Goal: Information Seeking & Learning: Learn about a topic

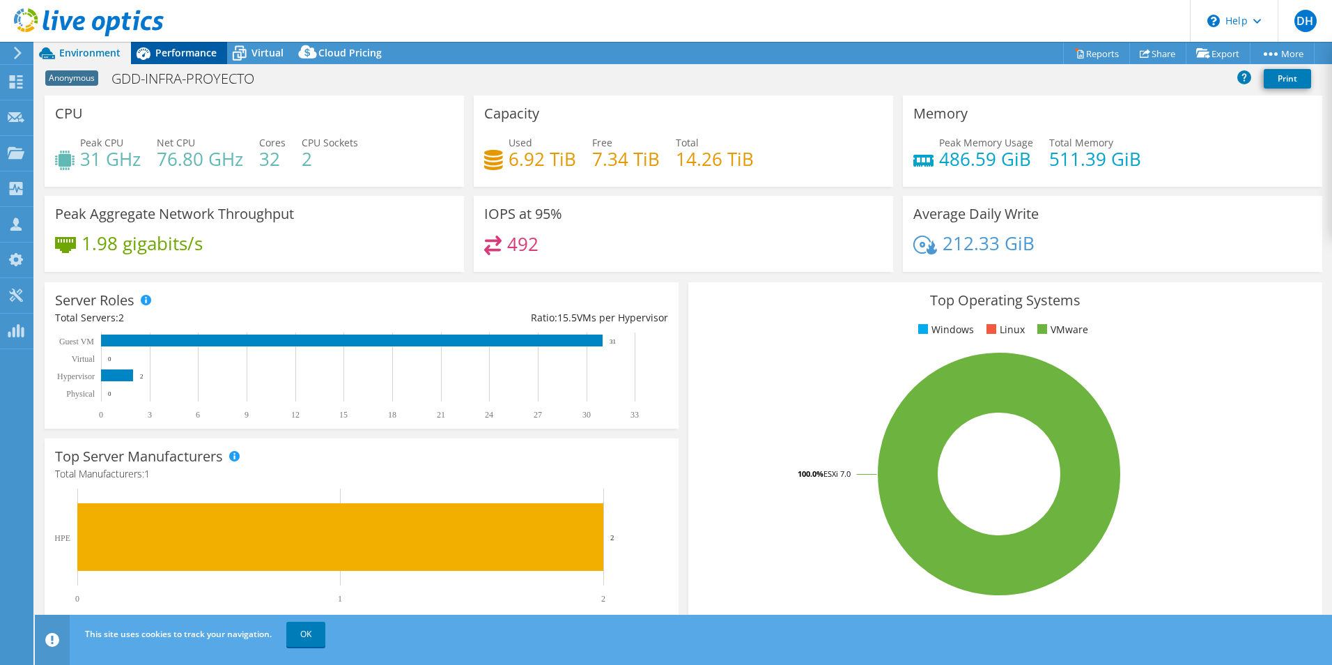
click at [187, 50] on span "Performance" at bounding box center [185, 52] width 61 height 13
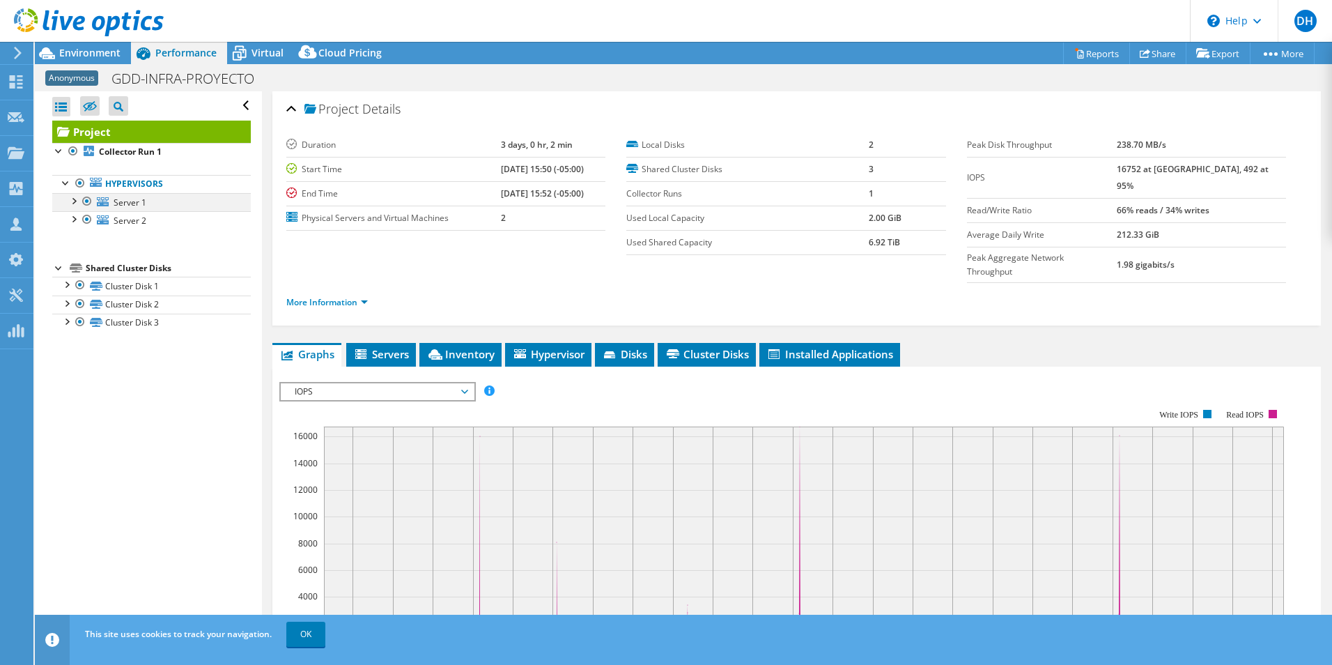
click at [75, 199] on div at bounding box center [73, 200] width 14 height 14
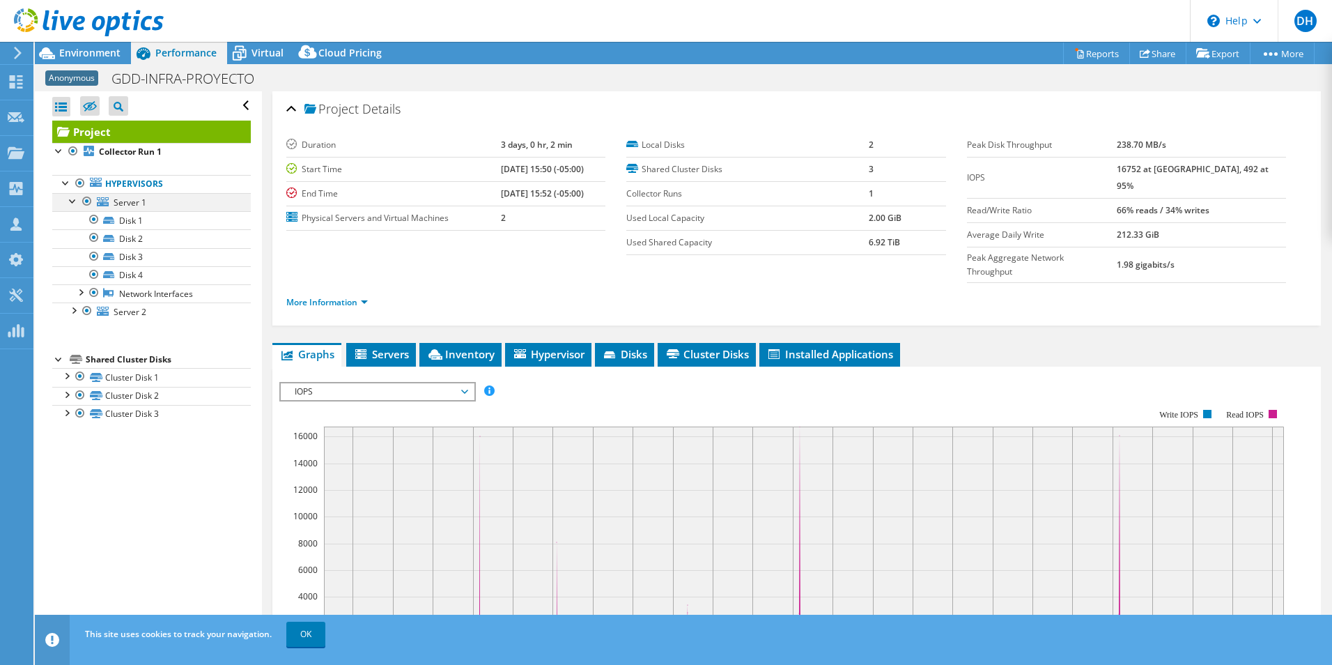
click at [75, 199] on div at bounding box center [73, 200] width 14 height 14
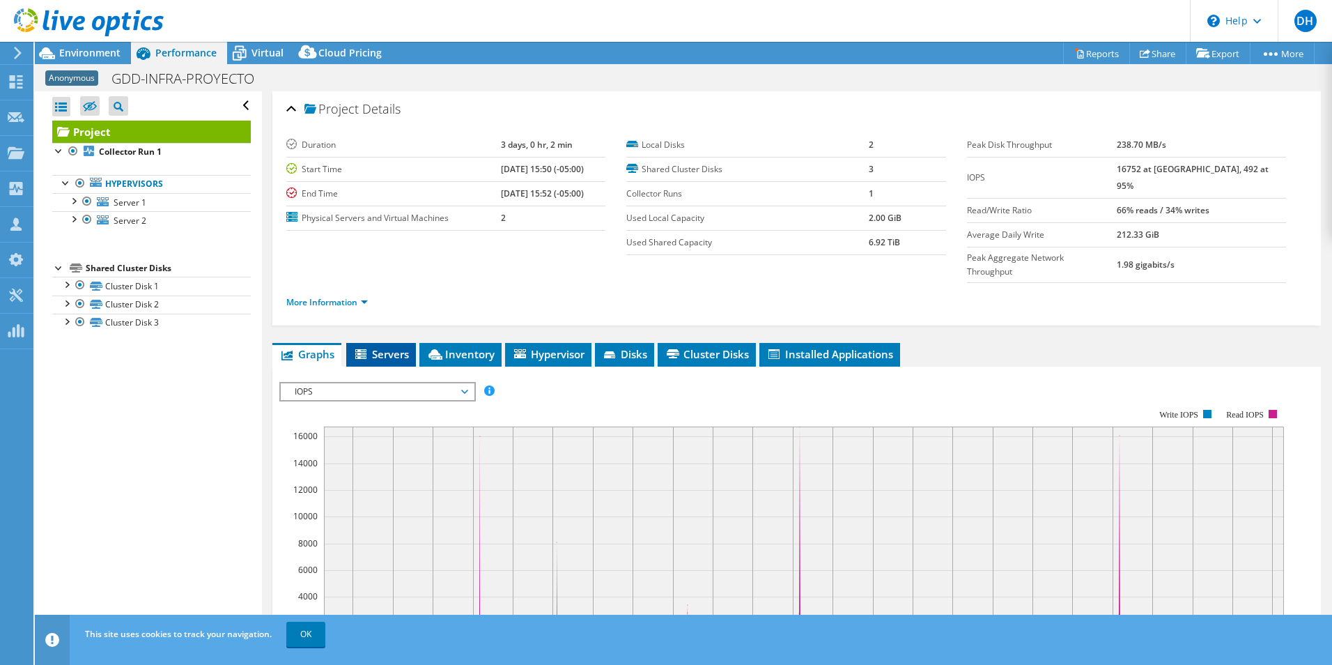
click at [383, 347] on span "Servers" at bounding box center [381, 354] width 56 height 14
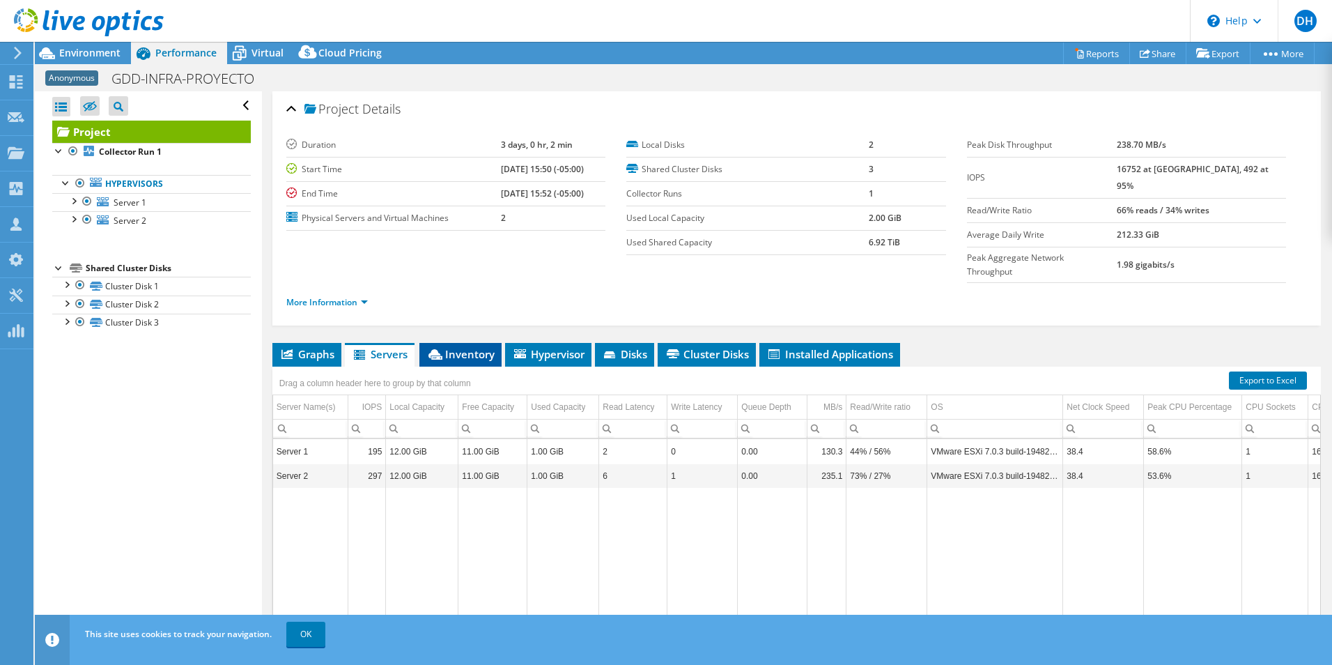
scroll to position [50, 0]
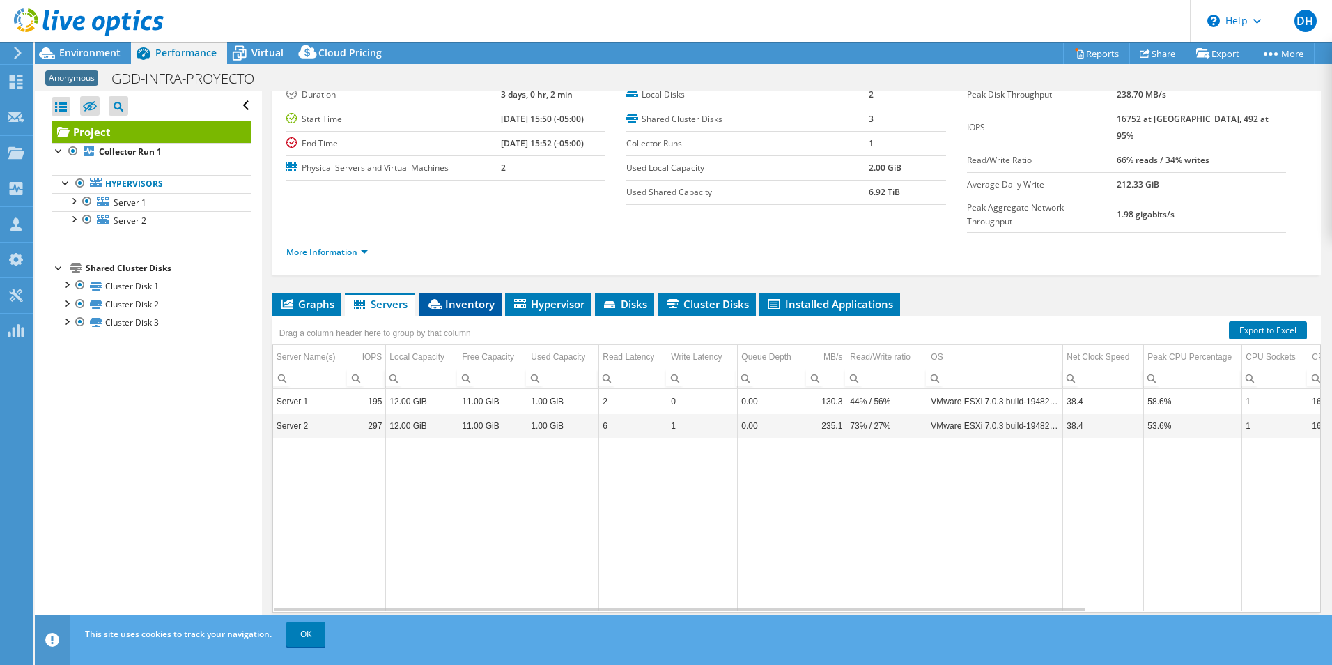
click at [477, 297] on span "Inventory" at bounding box center [460, 304] width 68 height 14
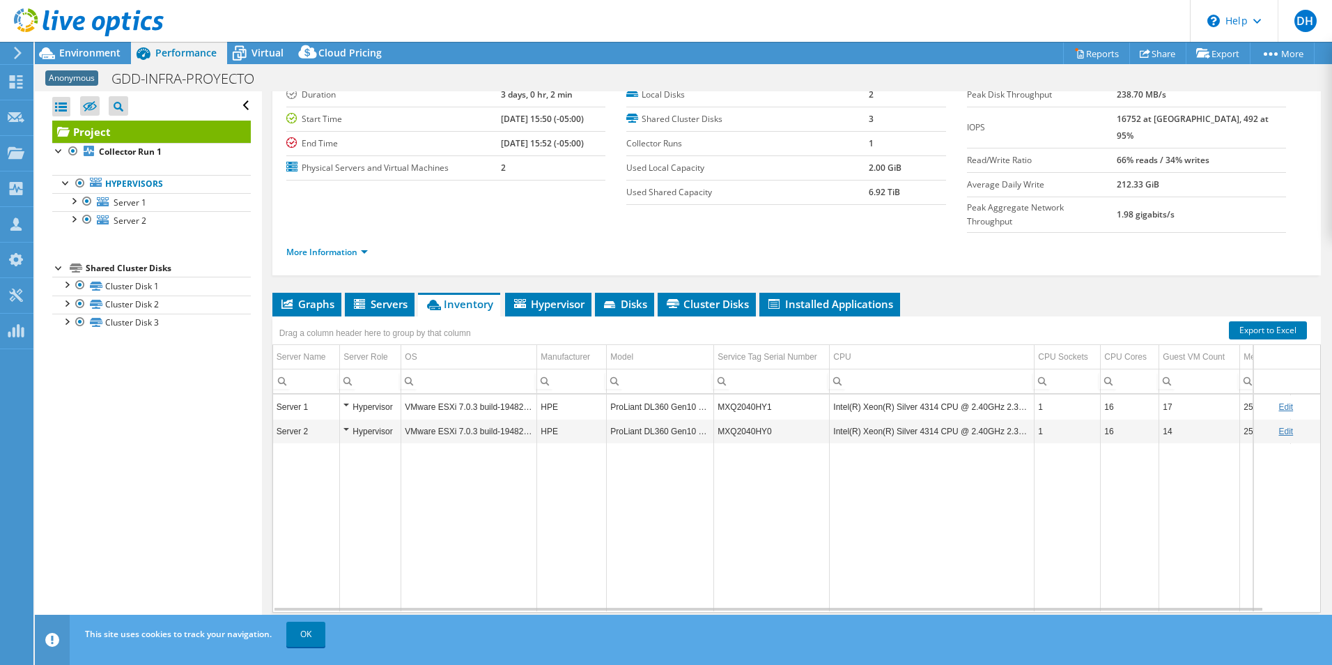
click at [203, 535] on div "Open All Close All Hide Excluded Nodes Project Tree Filter" at bounding box center [148, 364] width 226 height 546
click at [313, 630] on link "OK" at bounding box center [305, 633] width 39 height 25
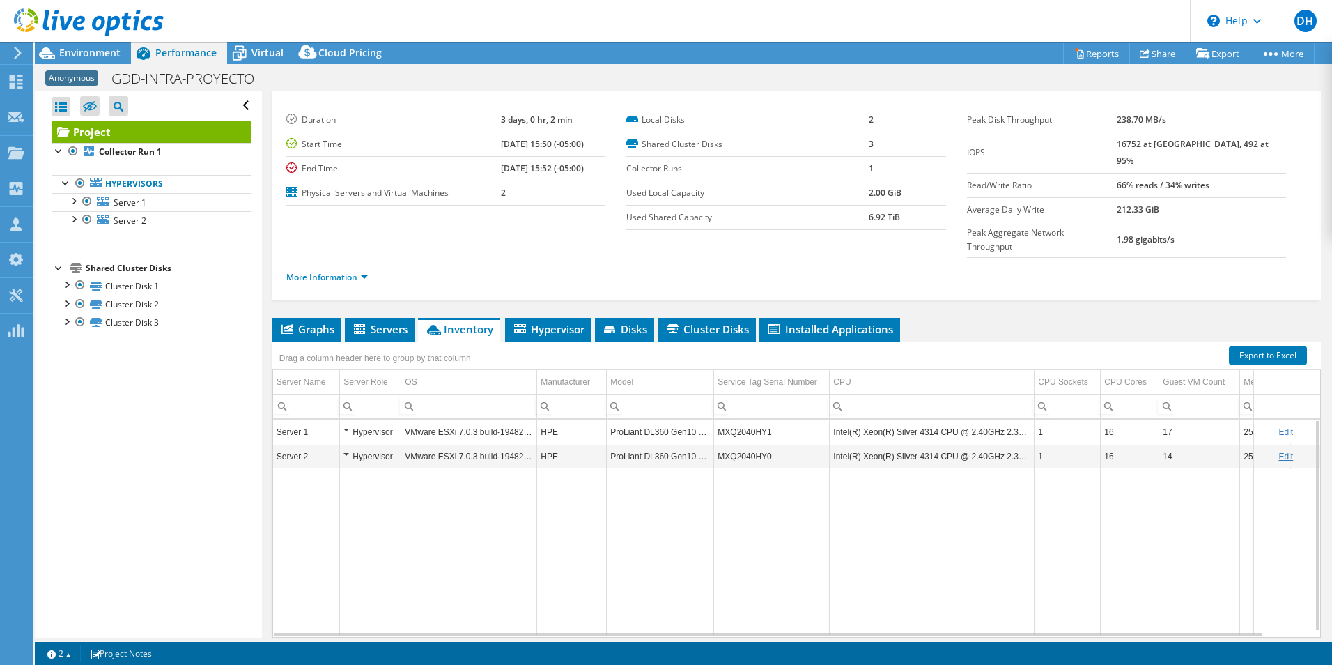
scroll to position [0, 0]
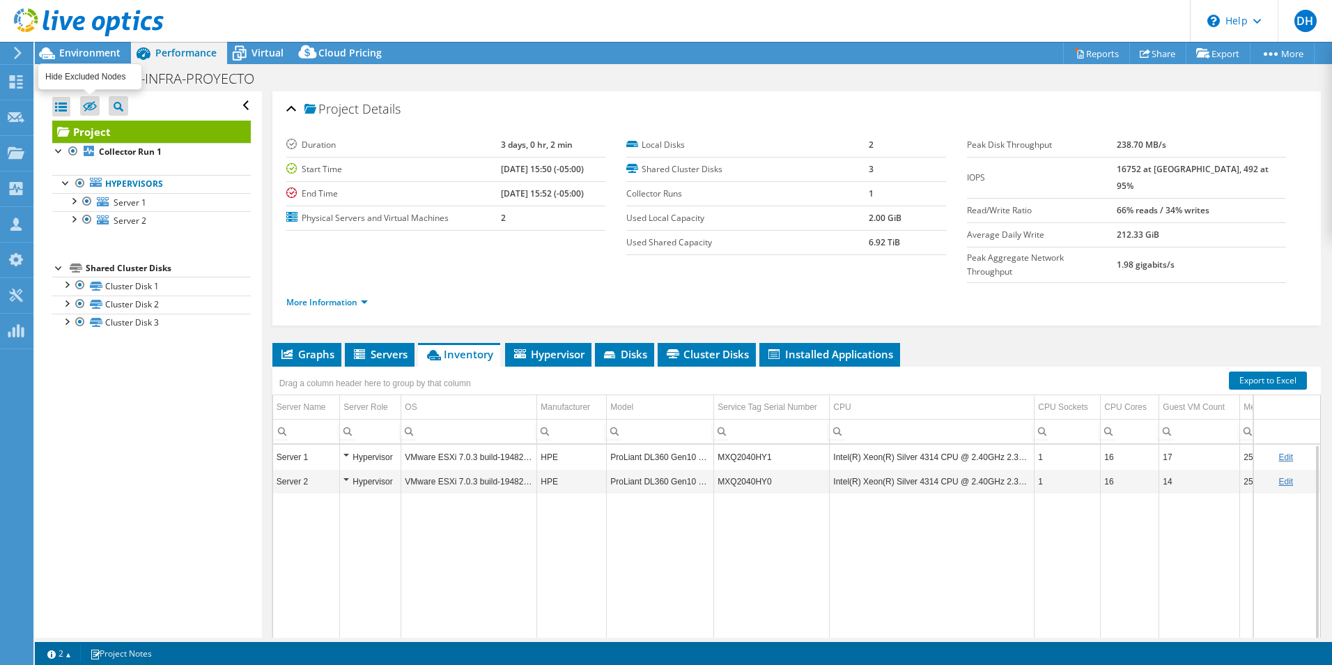
click at [97, 103] on label at bounding box center [90, 106] width 20 height 20
click at [0, 0] on input "checkbox" at bounding box center [0, 0] width 0 height 0
click at [87, 104] on icon at bounding box center [90, 106] width 14 height 10
click at [0, 0] on input "checkbox" at bounding box center [0, 0] width 0 height 0
click at [63, 98] on div at bounding box center [61, 107] width 18 height 20
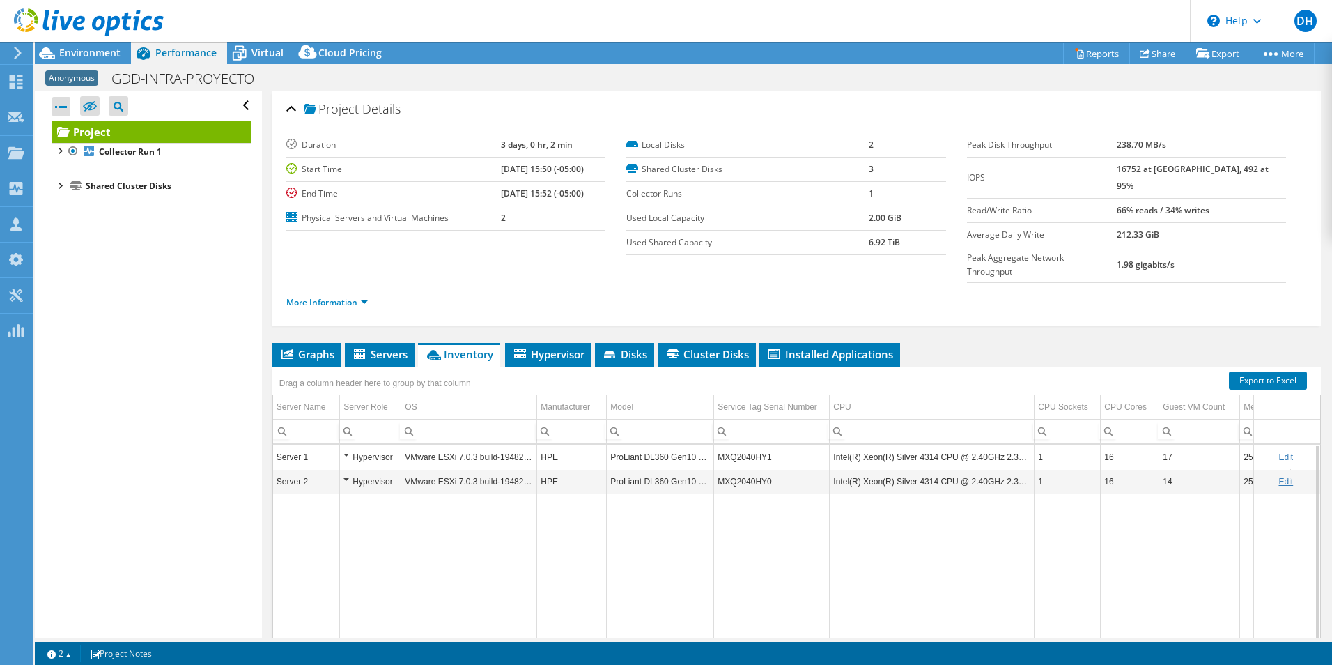
click at [63, 98] on div at bounding box center [61, 107] width 18 height 20
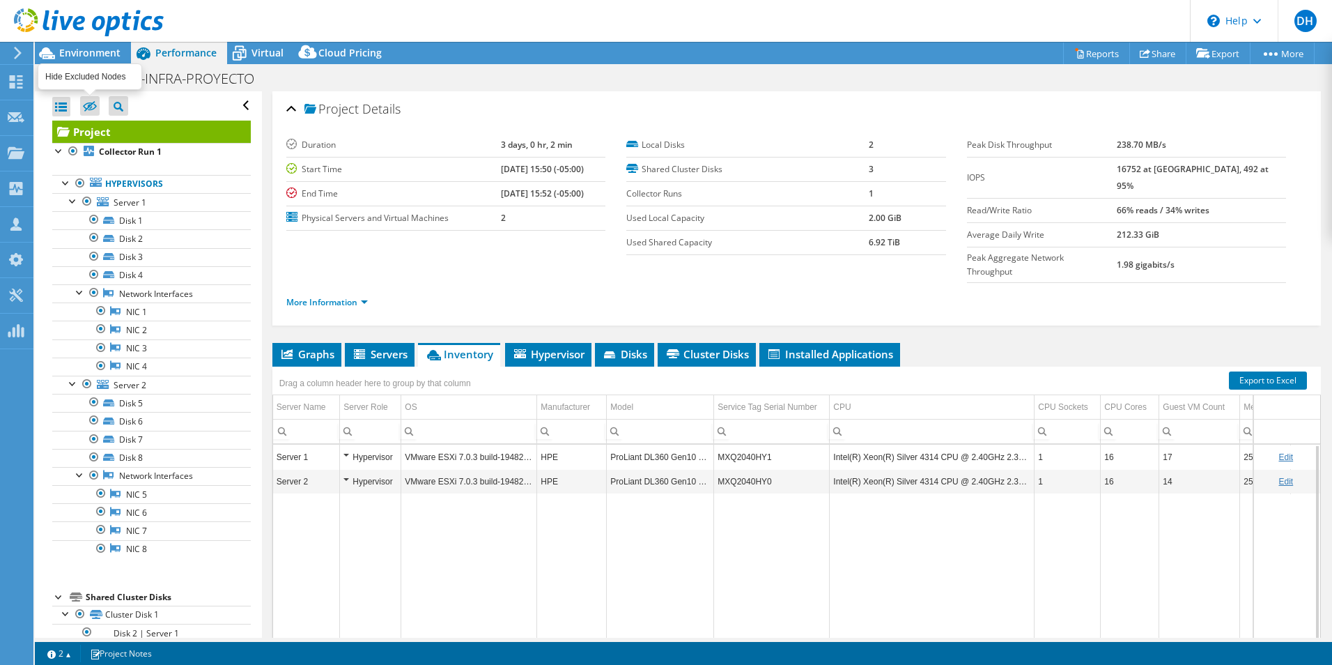
click at [91, 102] on icon at bounding box center [90, 106] width 14 height 10
click at [0, 0] on input "checkbox" at bounding box center [0, 0] width 0 height 0
click at [91, 102] on icon at bounding box center [90, 106] width 14 height 10
click at [0, 0] on input "checkbox" at bounding box center [0, 0] width 0 height 0
click at [91, 102] on icon at bounding box center [90, 106] width 14 height 10
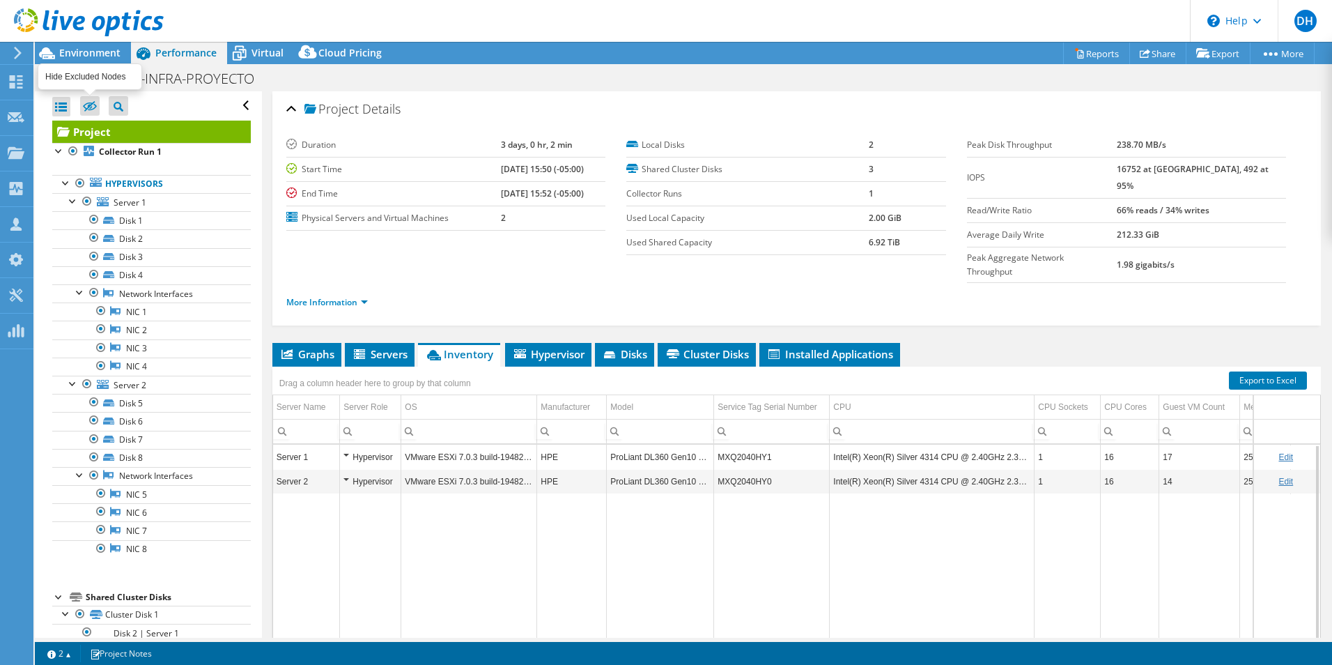
click at [0, 0] on input "checkbox" at bounding box center [0, 0] width 0 height 0
click at [564, 347] on span "Hypervisor" at bounding box center [548, 354] width 72 height 14
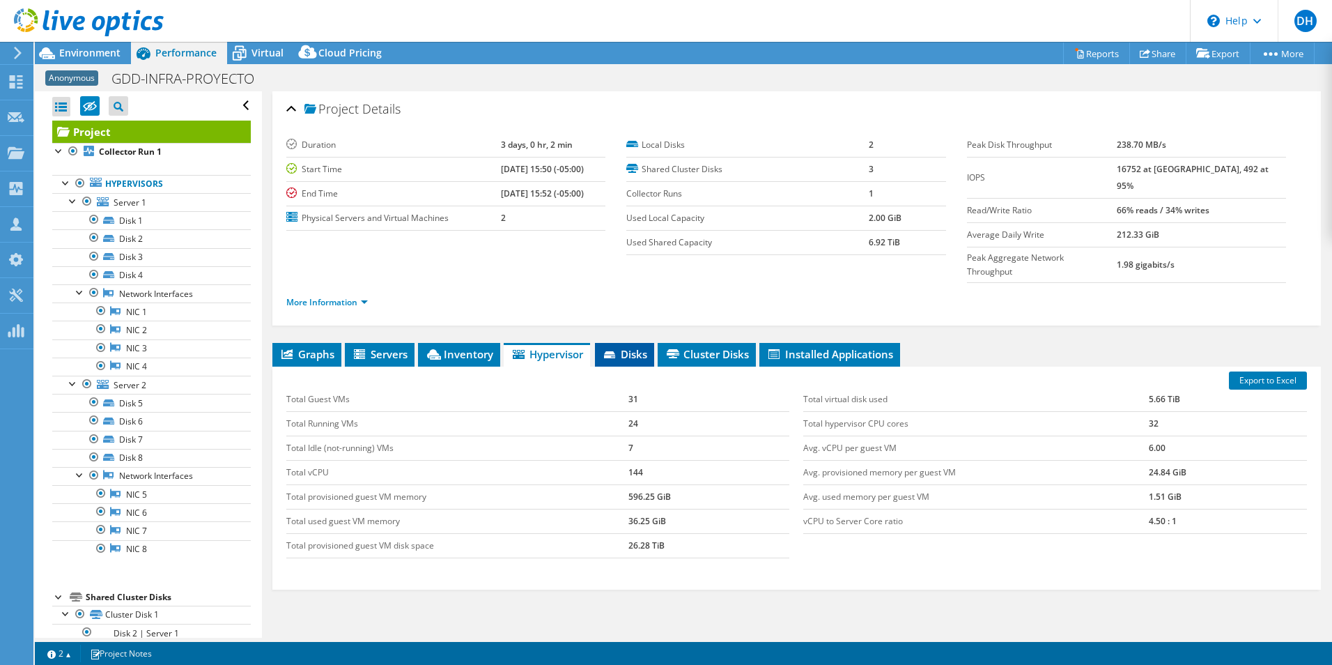
click at [641, 347] on span "Disks" at bounding box center [624, 354] width 45 height 14
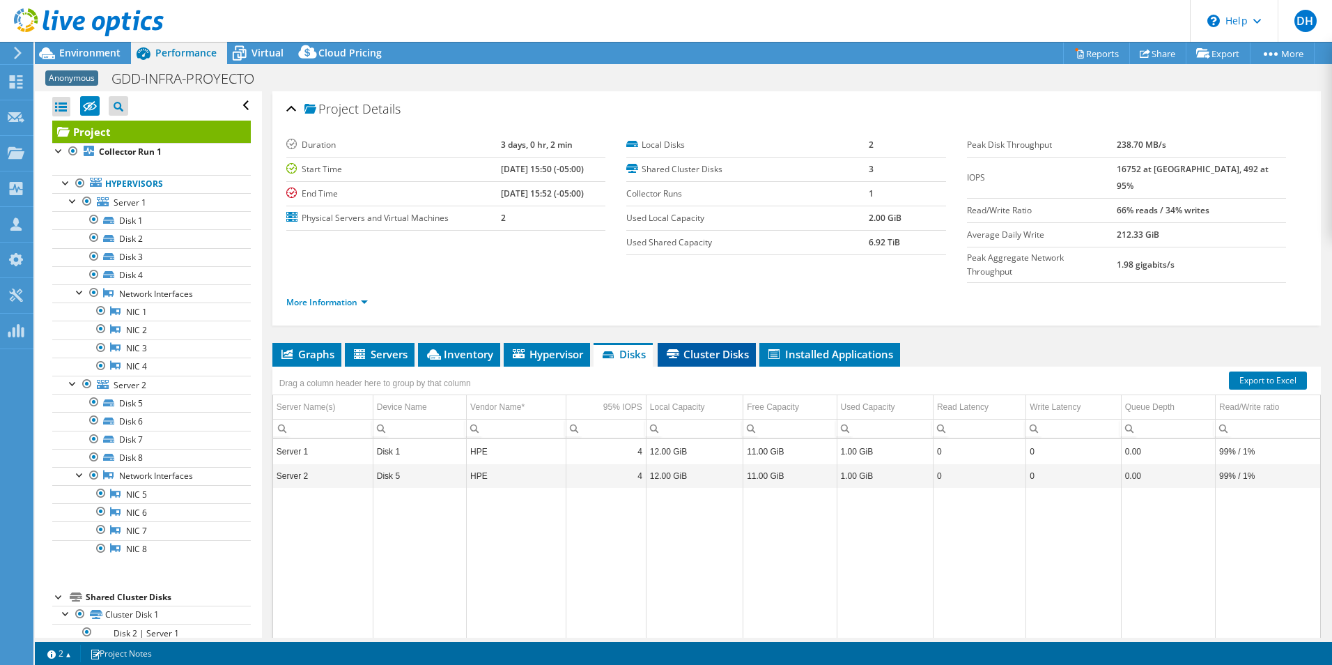
click at [685, 347] on span "Cluster Disks" at bounding box center [707, 354] width 84 height 14
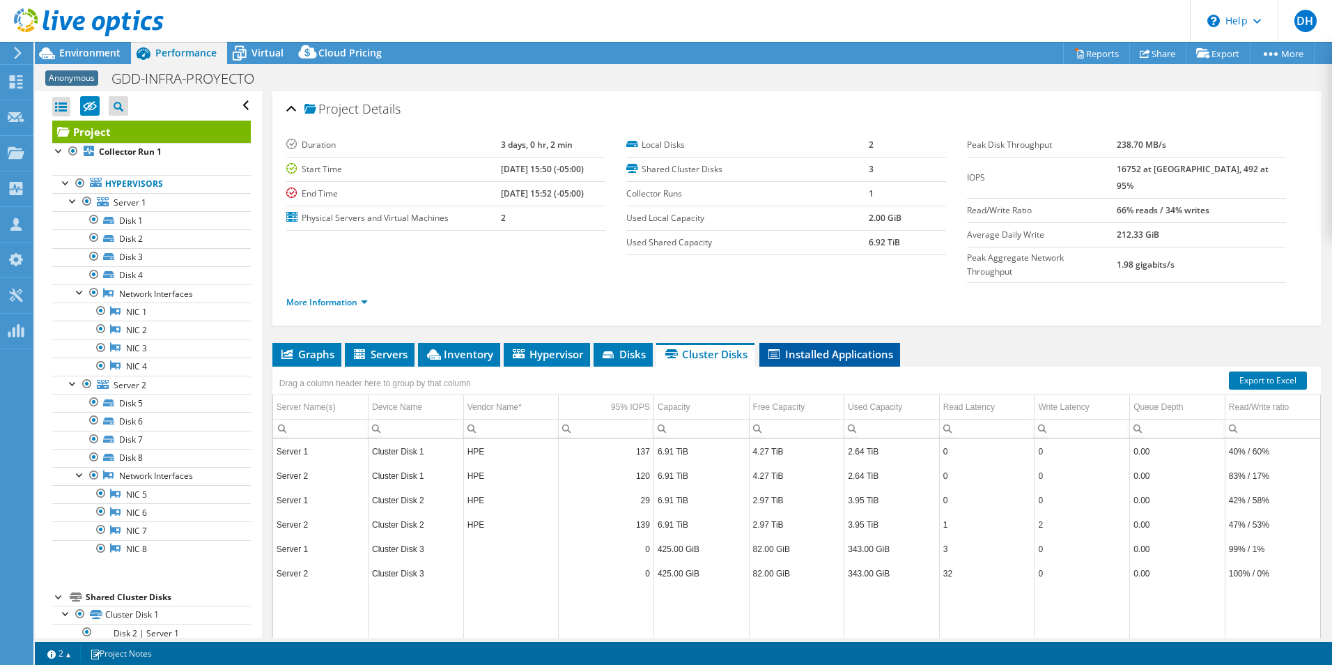
click at [830, 347] on span "Installed Applications" at bounding box center [829, 354] width 127 height 14
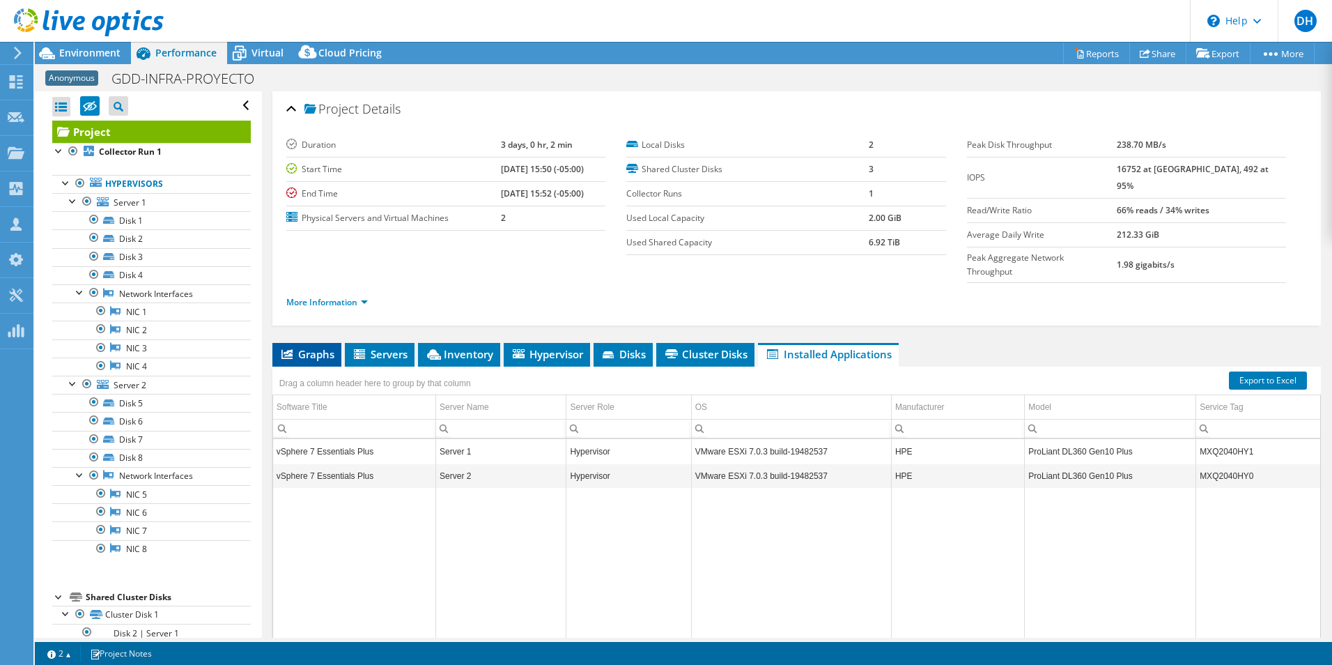
click at [311, 343] on li "Graphs" at bounding box center [306, 355] width 69 height 24
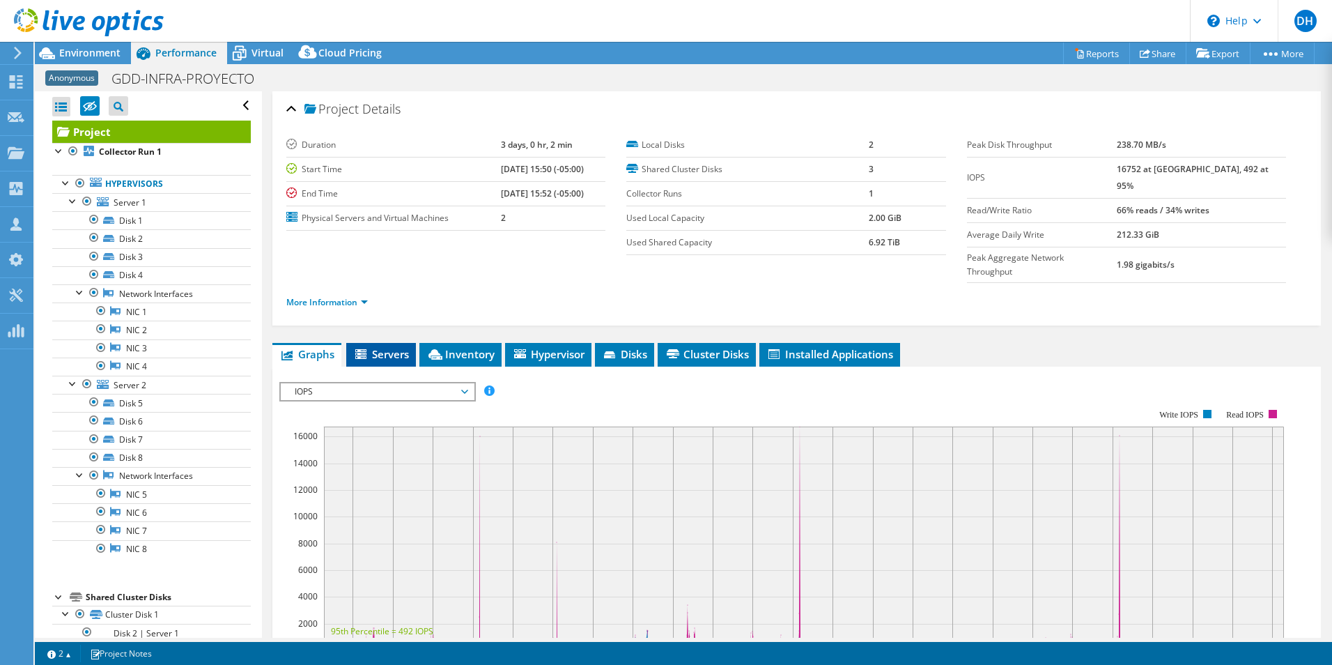
click at [405, 347] on span "Servers" at bounding box center [381, 354] width 56 height 14
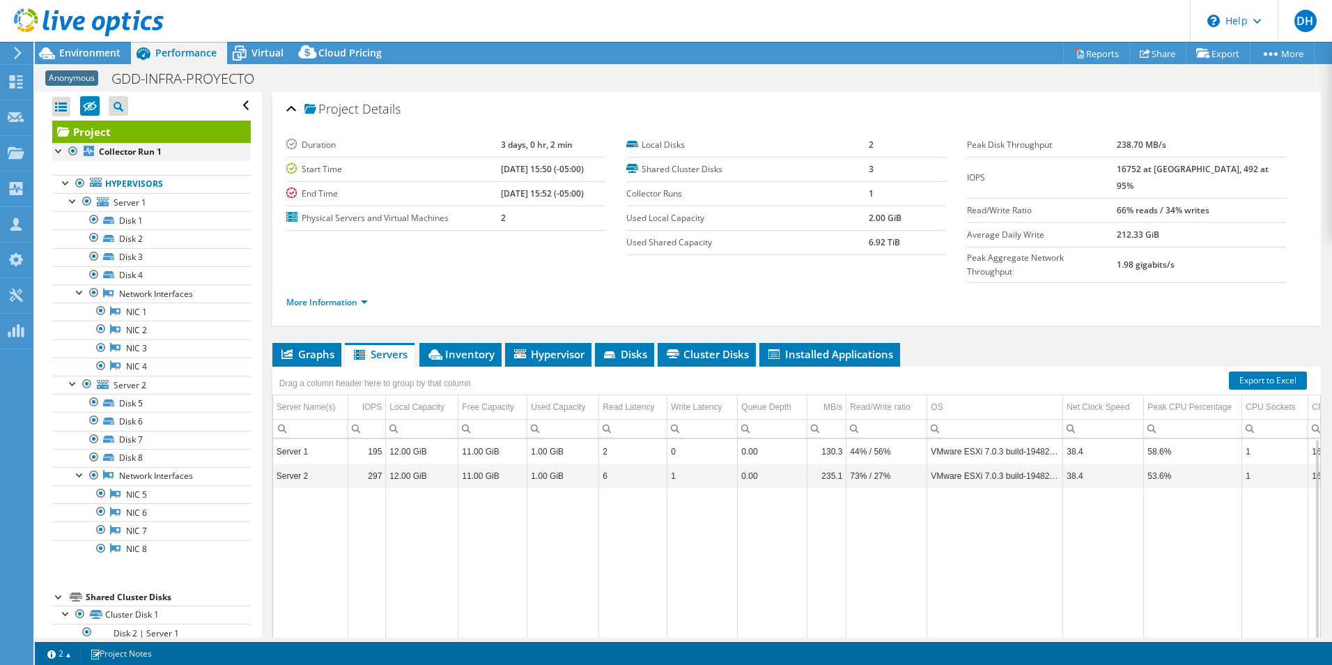
click at [60, 153] on div at bounding box center [59, 150] width 14 height 14
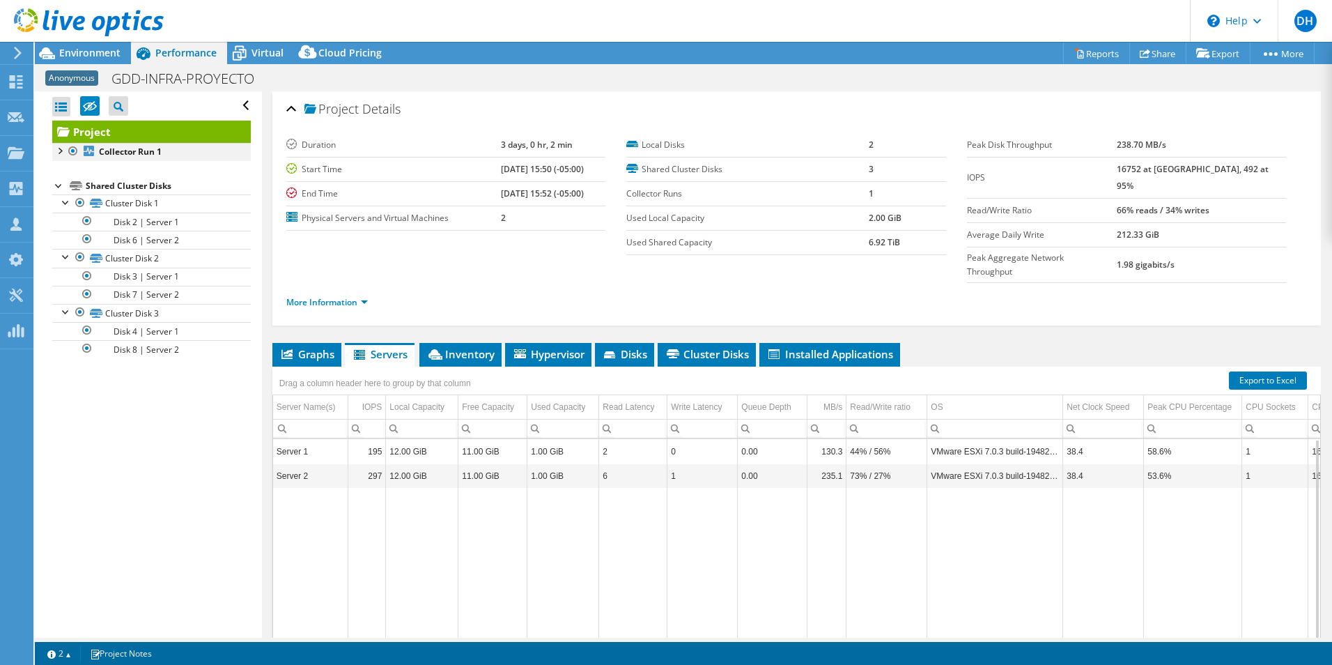
click at [60, 153] on div at bounding box center [59, 150] width 14 height 14
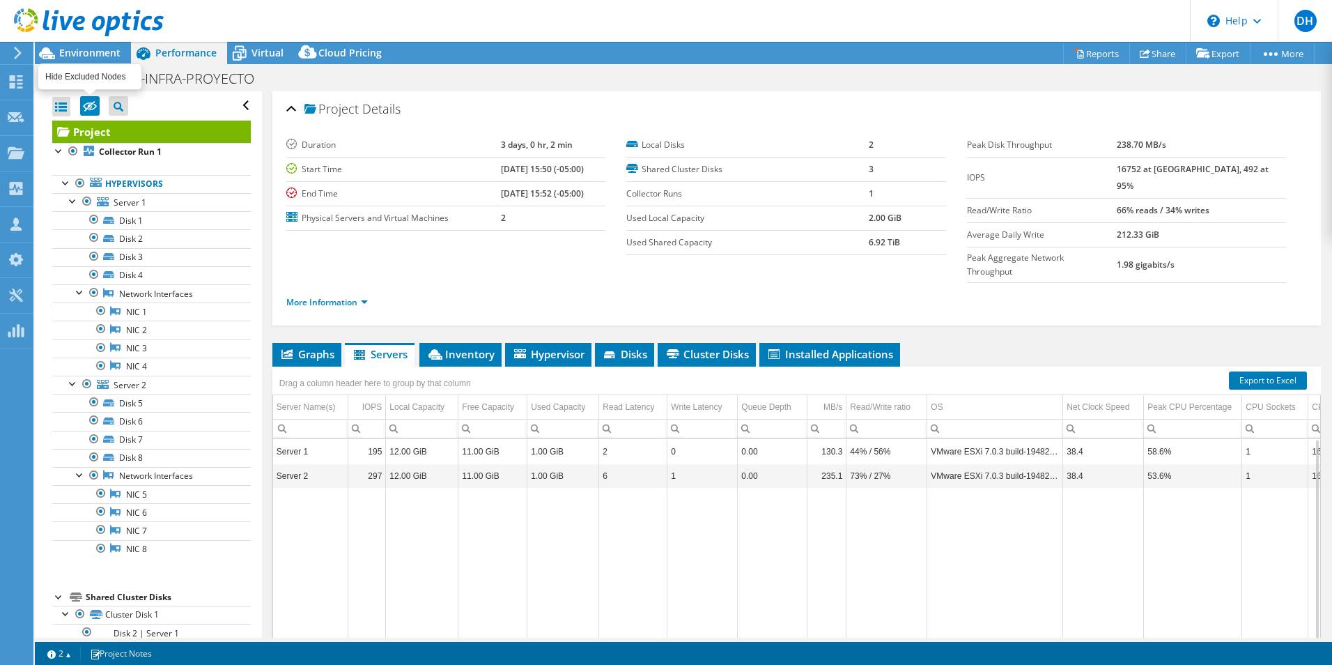
click at [90, 105] on icon at bounding box center [90, 107] width 14 height 10
click at [0, 0] on input "checkbox" at bounding box center [0, 0] width 0 height 0
click at [77, 55] on span "Environment" at bounding box center [89, 52] width 61 height 13
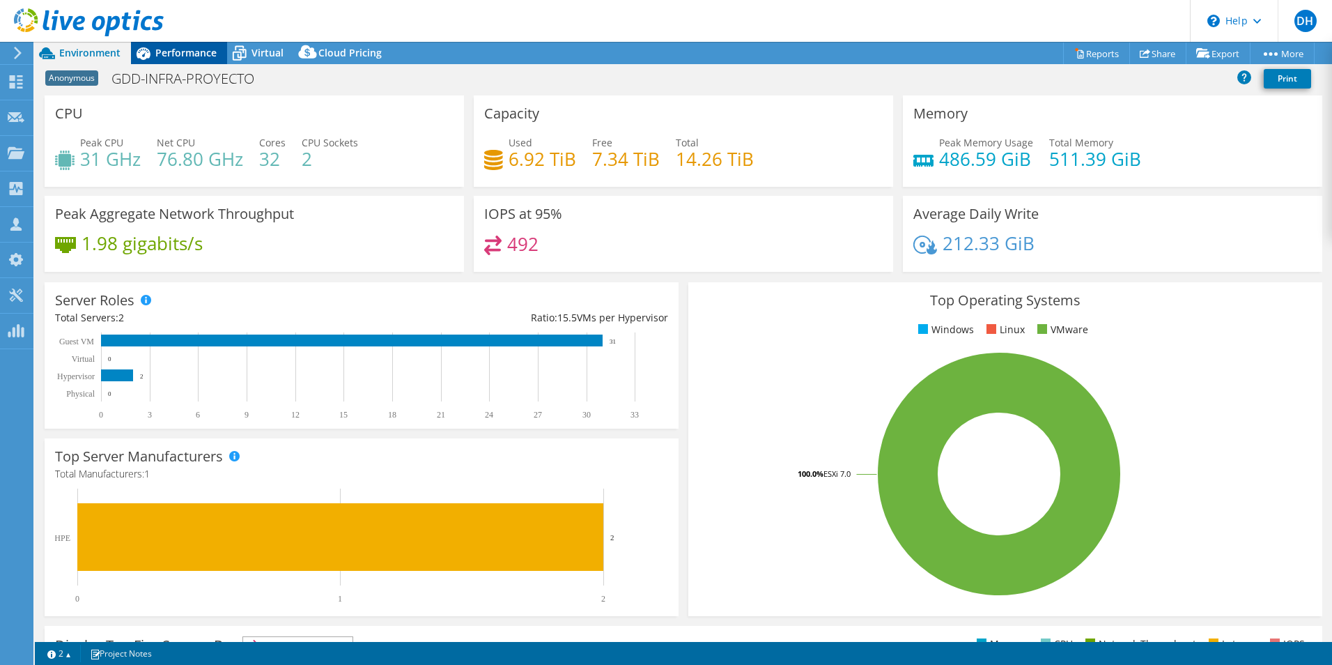
click at [168, 56] on span "Performance" at bounding box center [185, 52] width 61 height 13
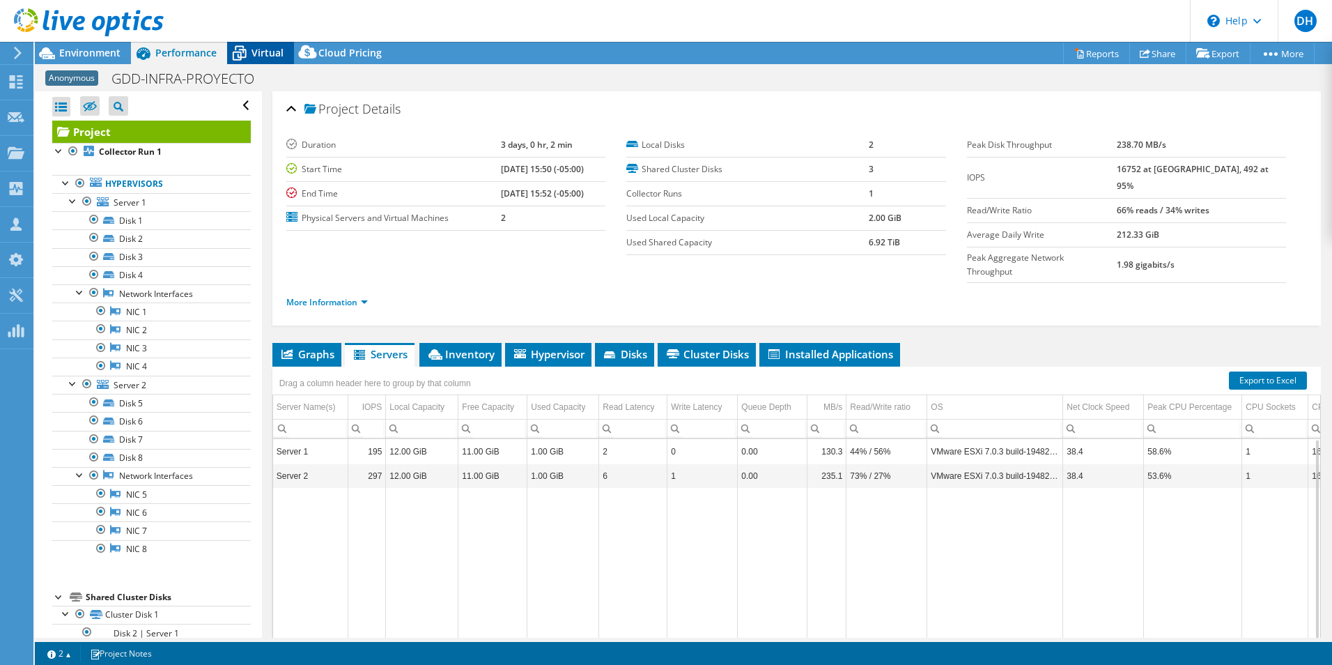
click at [236, 57] on icon at bounding box center [239, 53] width 24 height 24
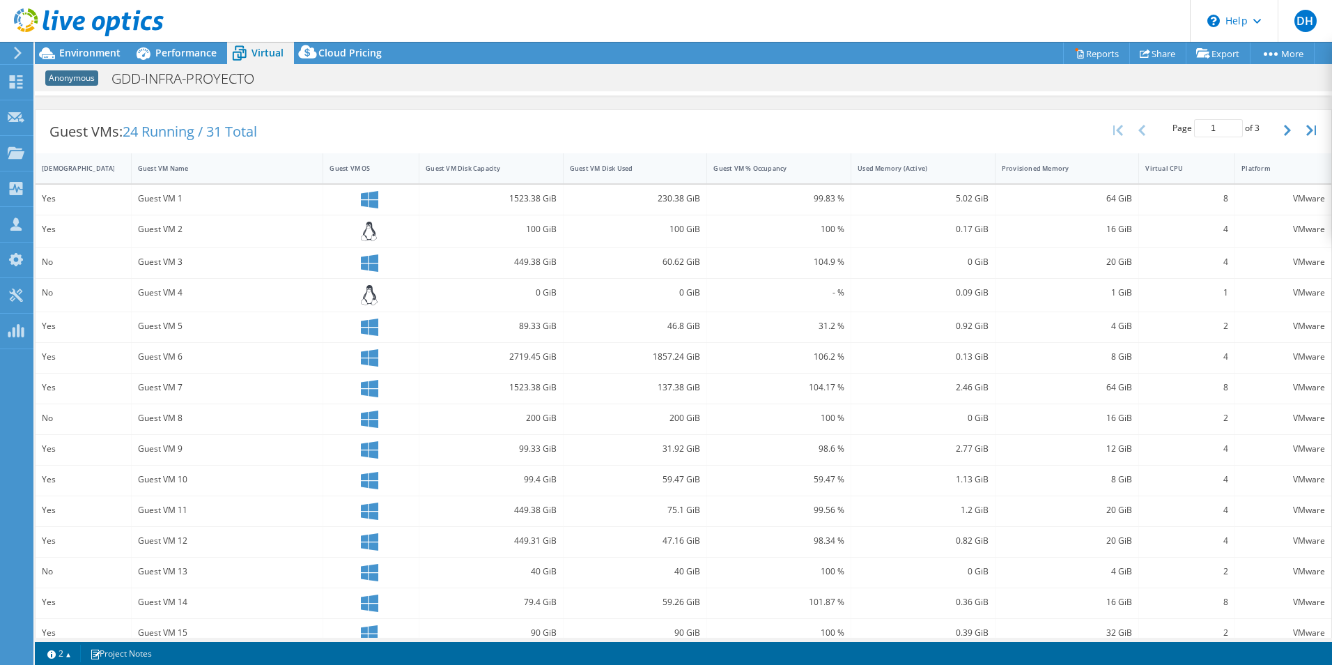
scroll to position [274, 0]
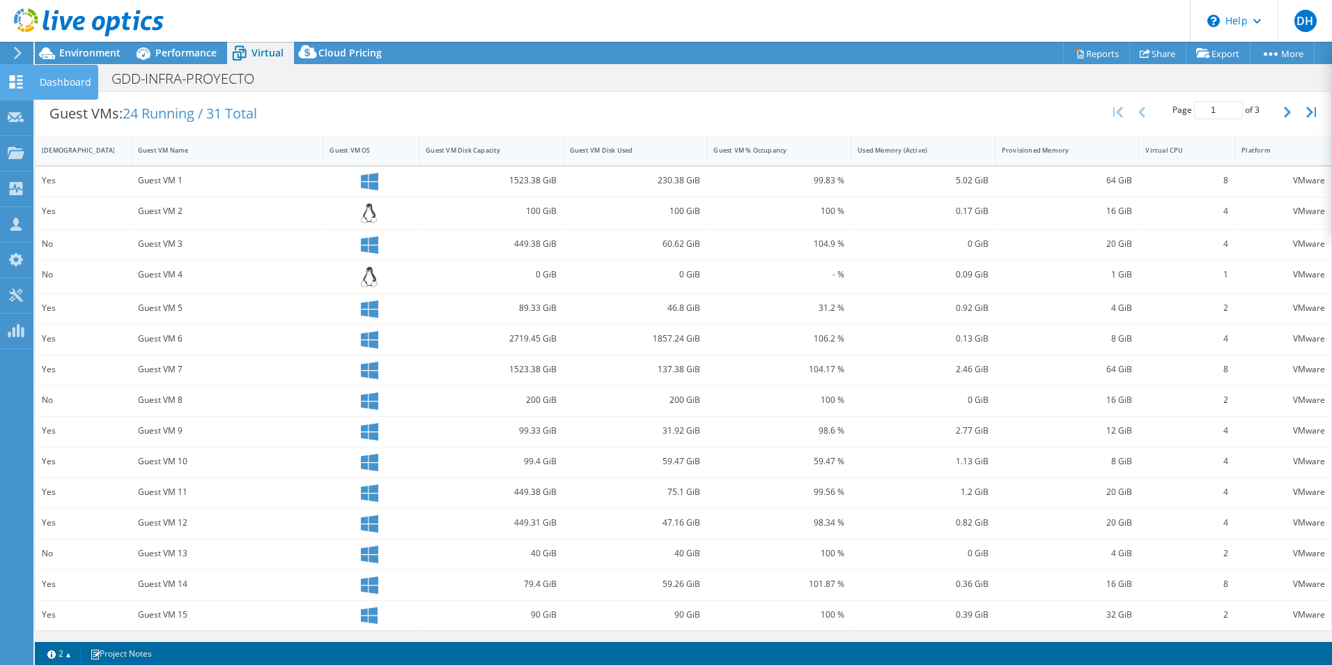
click at [22, 84] on use at bounding box center [16, 81] width 13 height 13
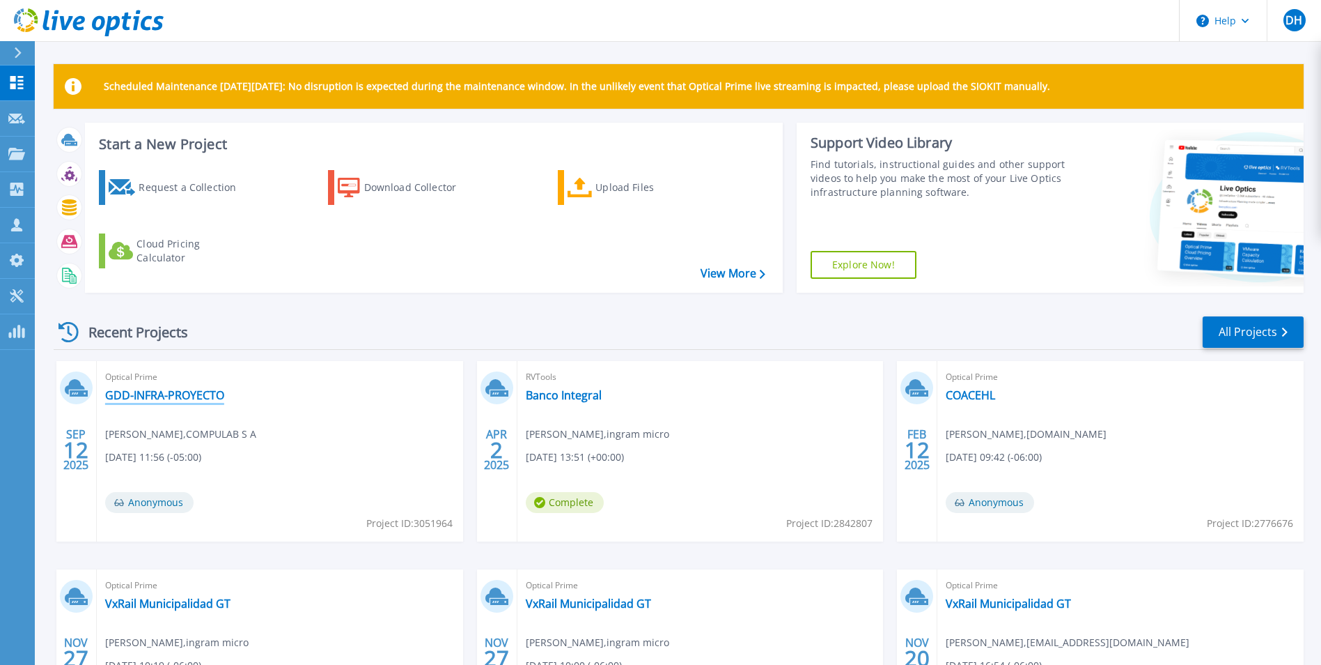
click at [165, 394] on link "GDD-INFRA-PROYECTO" at bounding box center [164, 395] width 119 height 14
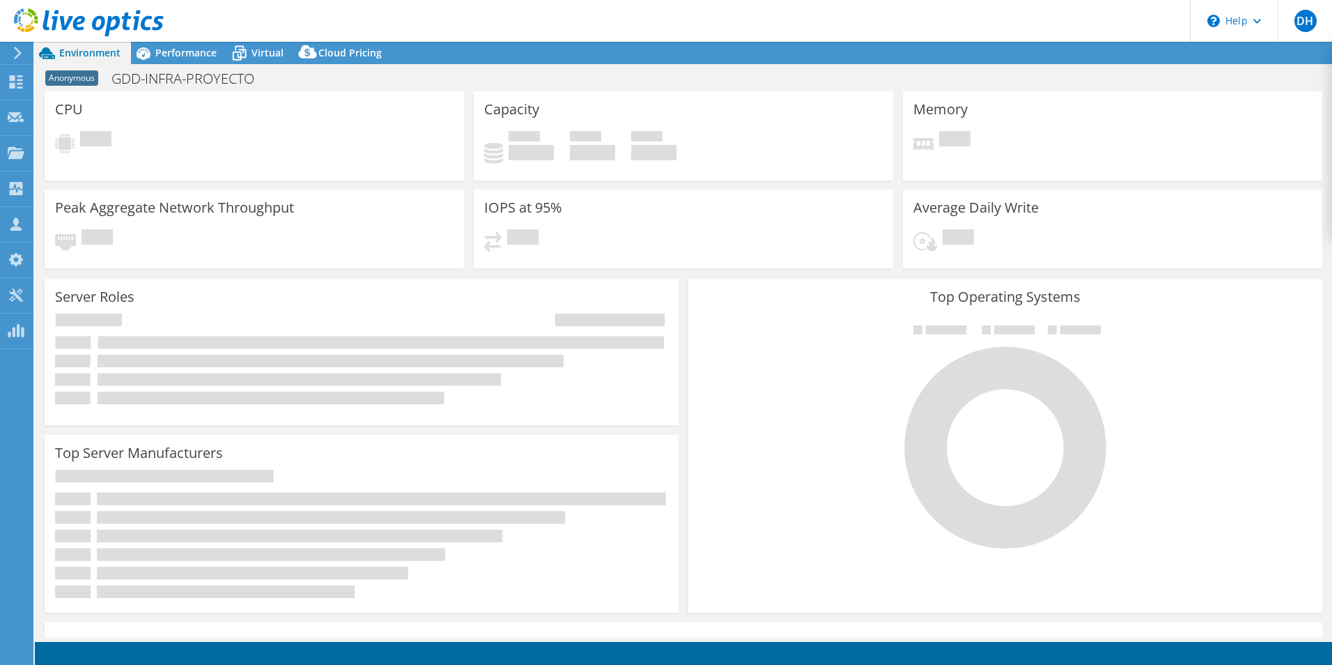
select select "USD"
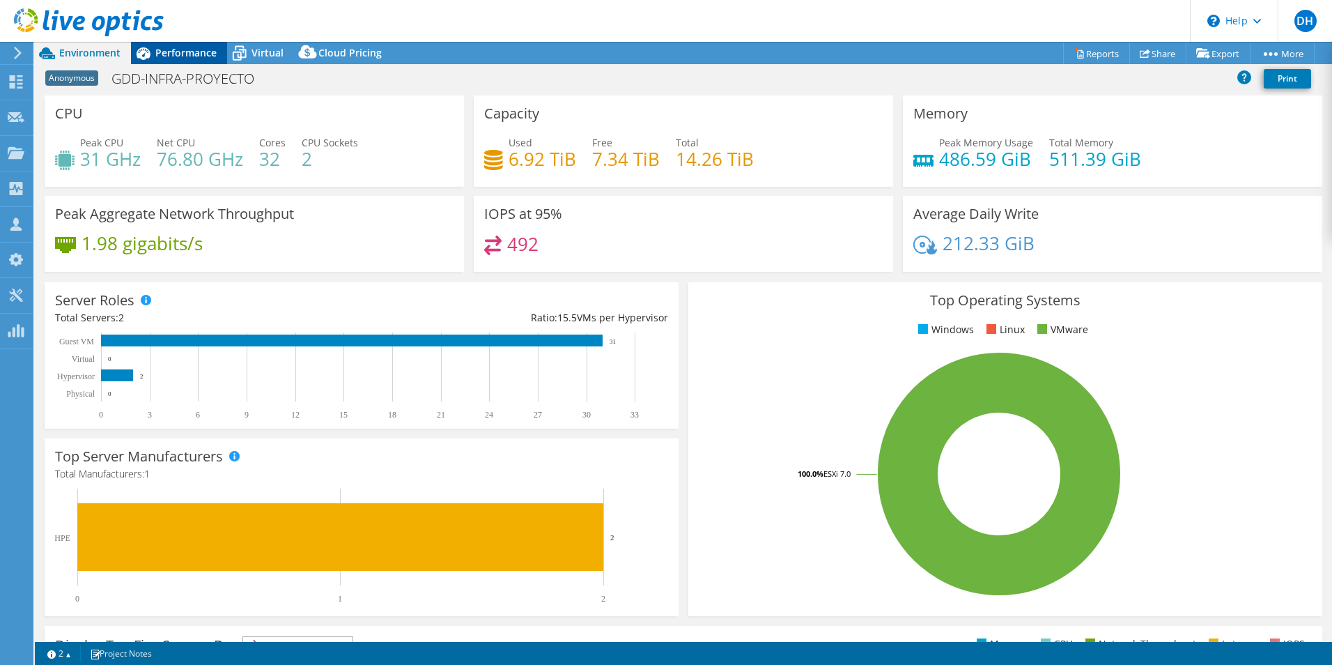
click at [178, 45] on div "Performance" at bounding box center [179, 53] width 96 height 22
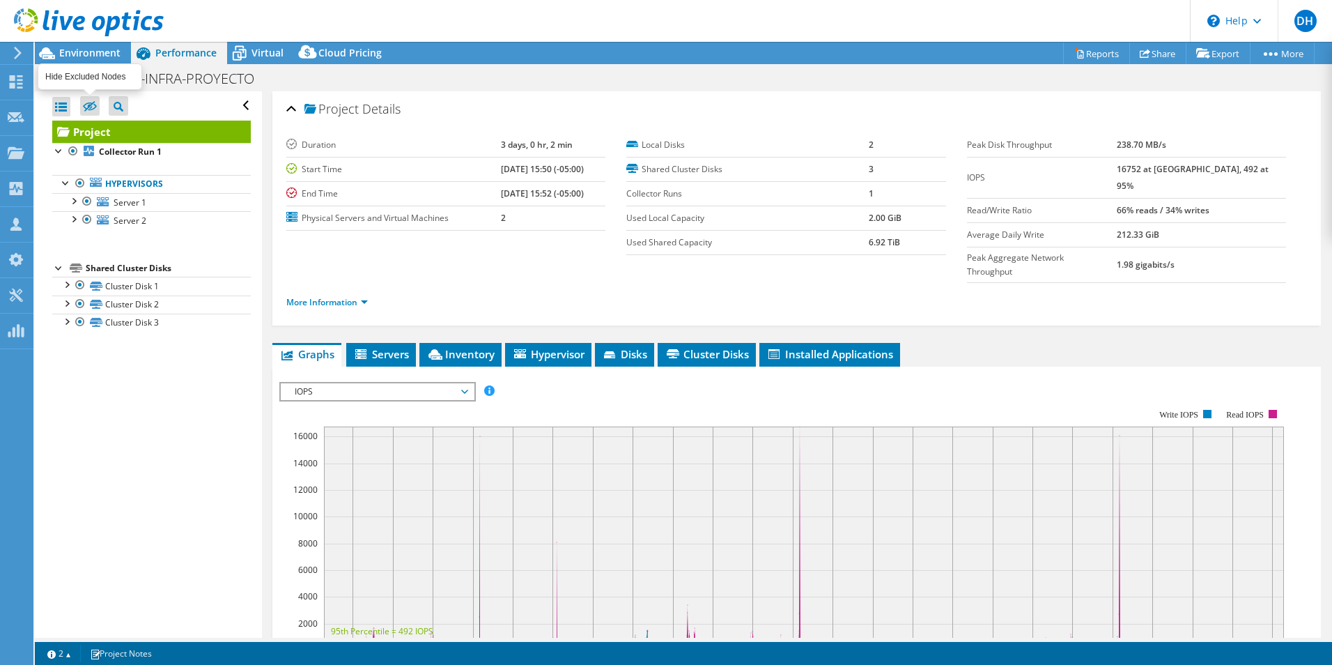
click at [88, 105] on icon at bounding box center [90, 107] width 14 height 10
click at [0, 0] on input "checkbox" at bounding box center [0, 0] width 0 height 0
click at [91, 103] on icon at bounding box center [90, 107] width 14 height 10
click at [0, 0] on input "checkbox" at bounding box center [0, 0] width 0 height 0
click at [91, 103] on icon at bounding box center [90, 107] width 14 height 10
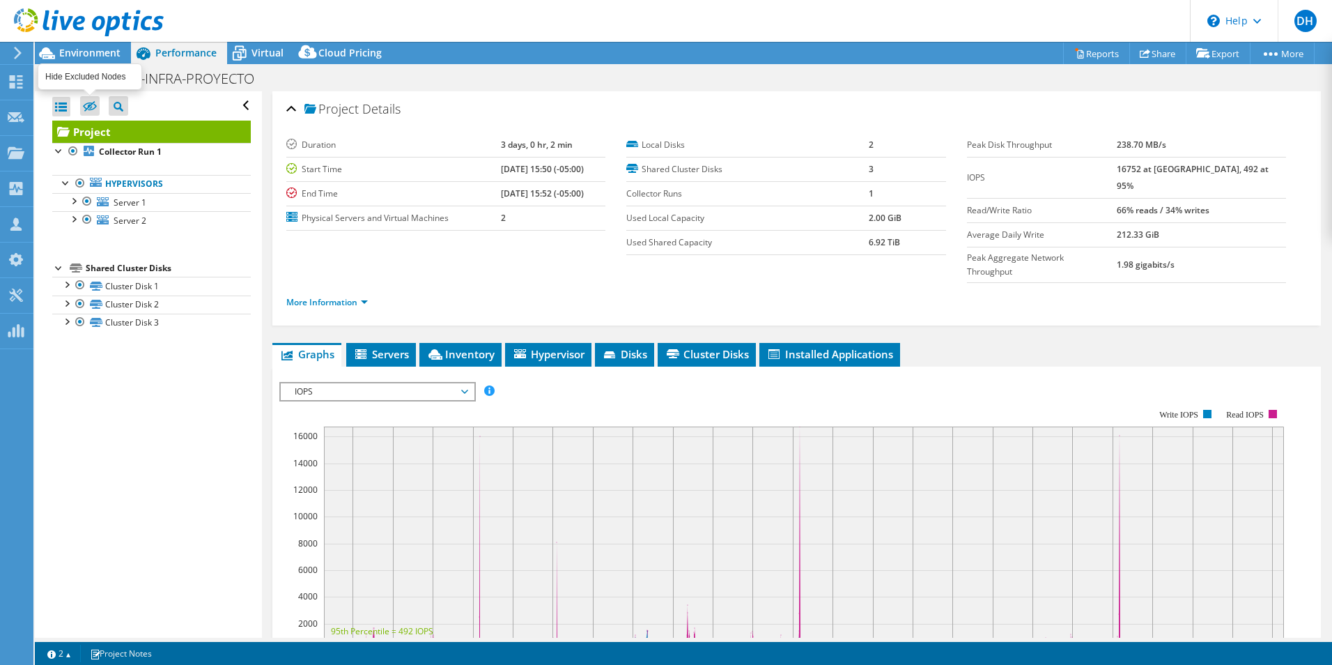
click at [0, 0] on input "checkbox" at bounding box center [0, 0] width 0 height 0
click at [91, 103] on icon at bounding box center [90, 107] width 14 height 10
click at [0, 0] on input "checkbox" at bounding box center [0, 0] width 0 height 0
click at [91, 103] on icon at bounding box center [90, 107] width 14 height 10
click at [0, 0] on input "checkbox" at bounding box center [0, 0] width 0 height 0
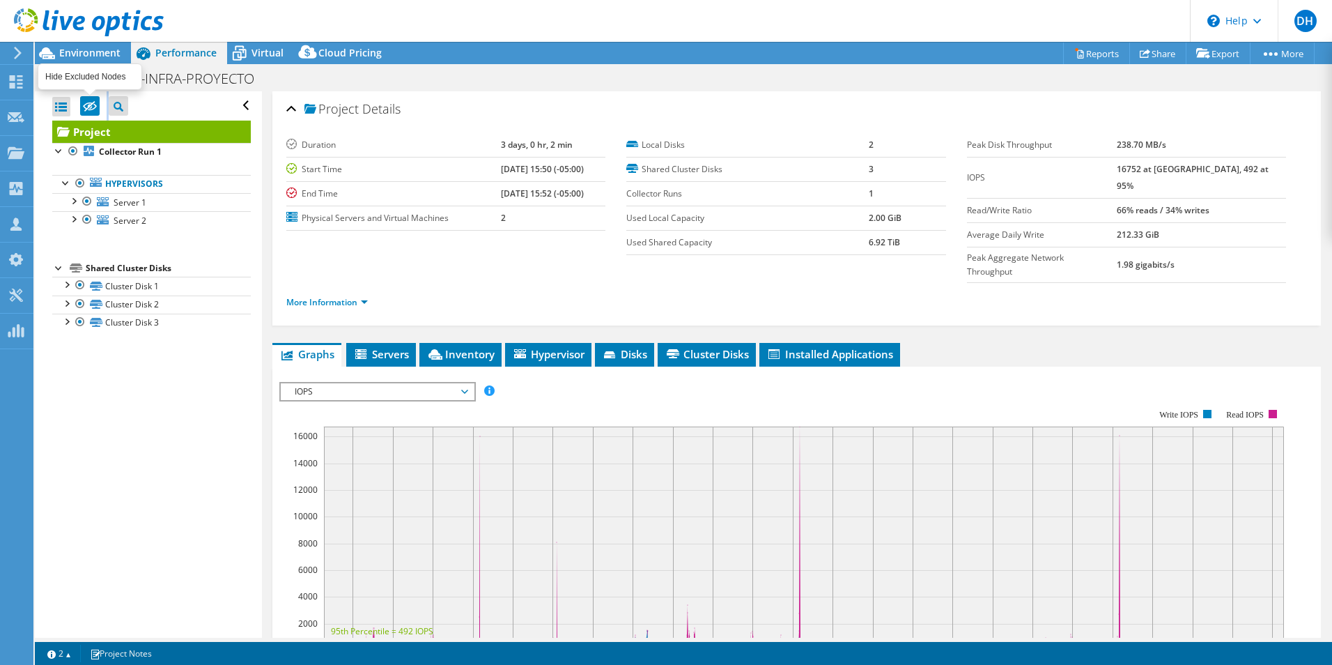
click at [91, 103] on icon at bounding box center [90, 107] width 14 height 10
click at [0, 0] on input "checkbox" at bounding box center [0, 0] width 0 height 0
click at [91, 103] on icon at bounding box center [90, 107] width 14 height 10
click at [0, 0] on input "checkbox" at bounding box center [0, 0] width 0 height 0
click at [288, 296] on link "More Information" at bounding box center [326, 302] width 81 height 12
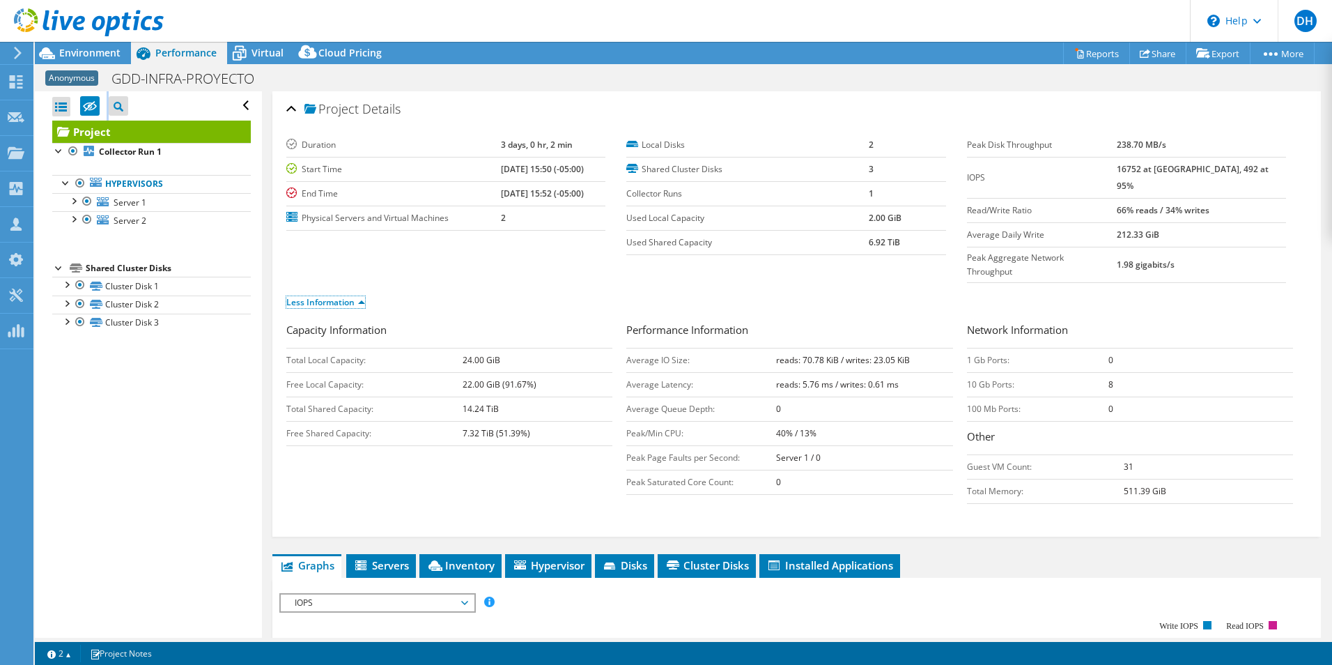
scroll to position [139, 0]
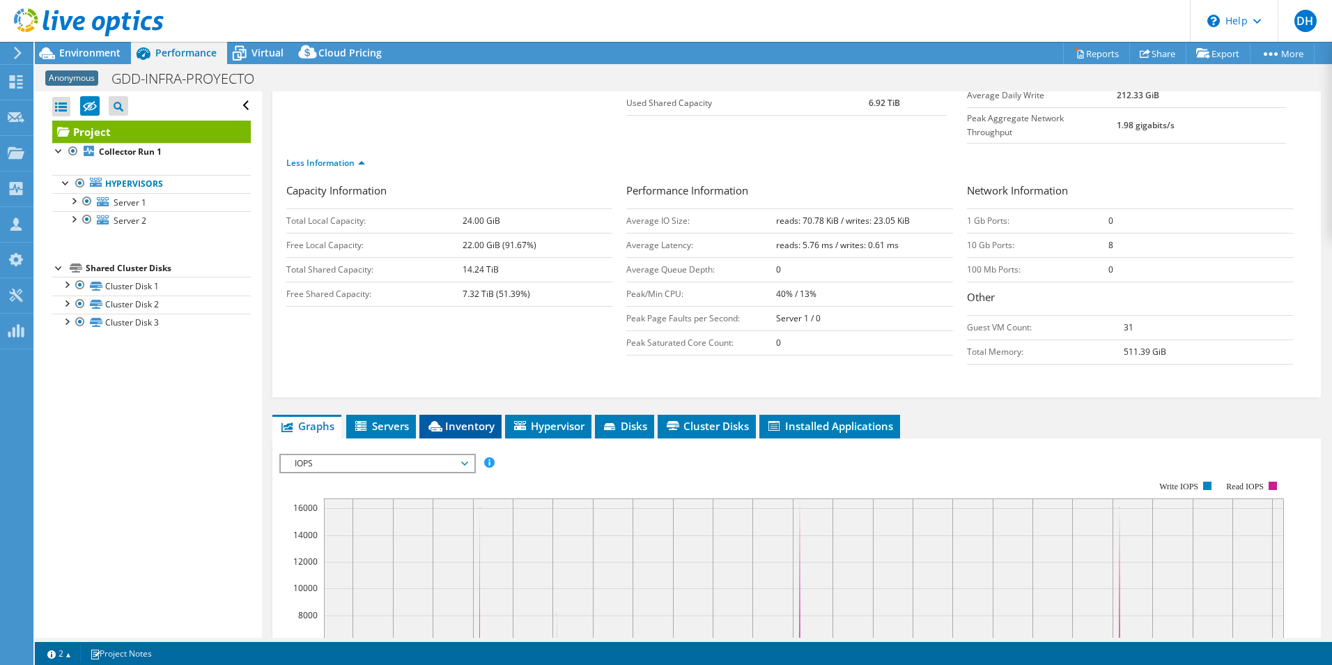
click at [453, 419] on span "Inventory" at bounding box center [460, 426] width 68 height 14
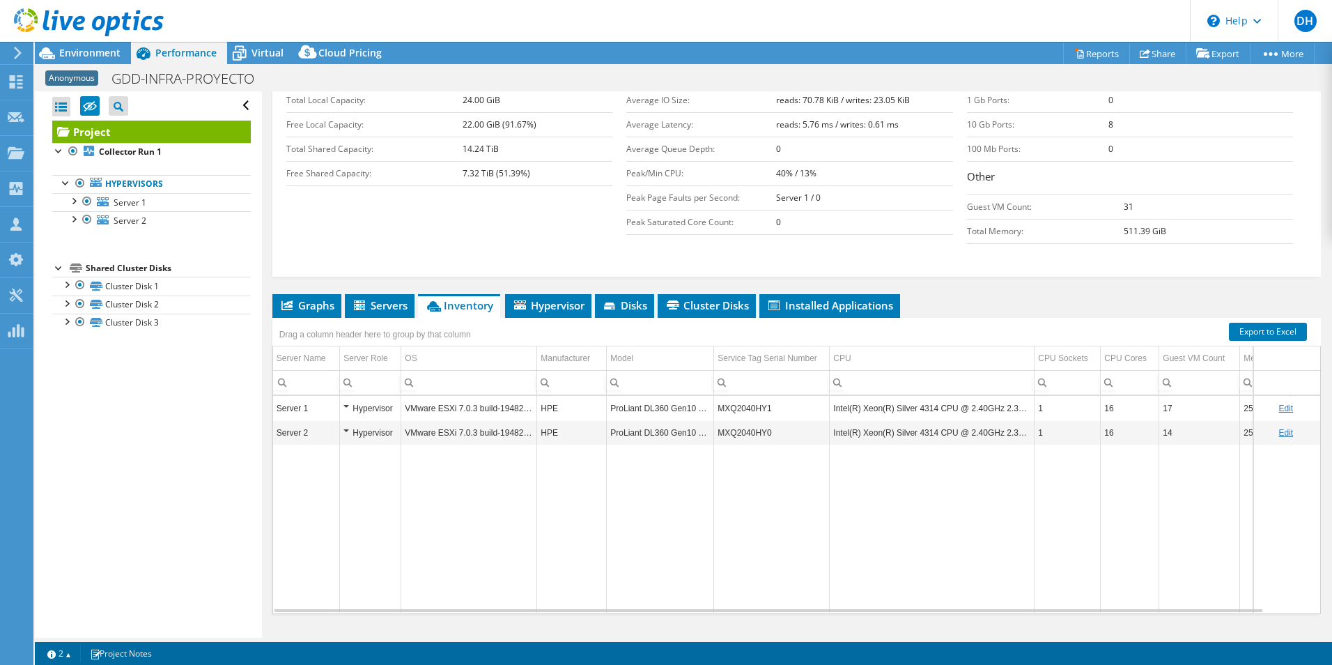
scroll to position [261, 0]
